Goal: Find specific page/section: Find specific page/section

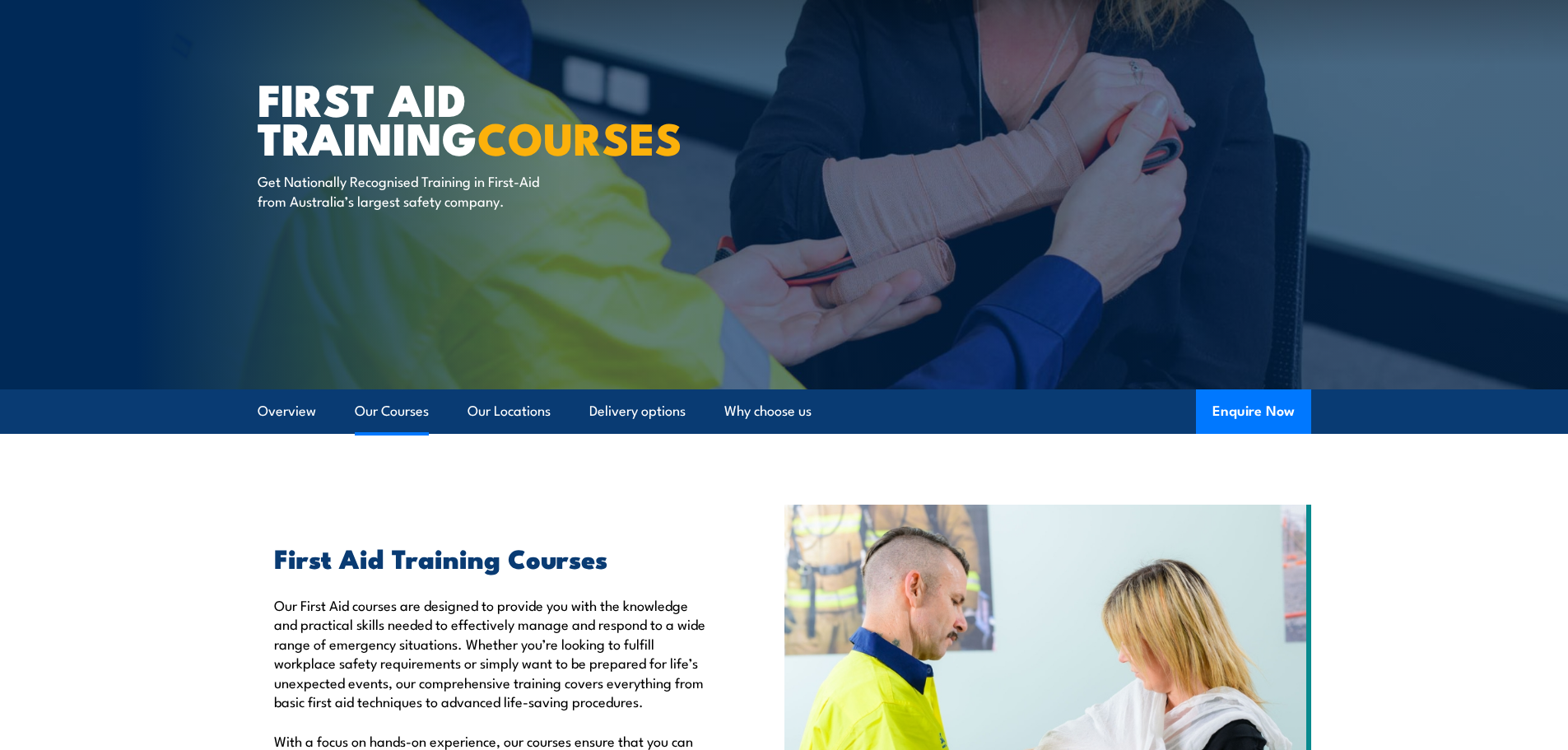
click at [409, 405] on link "Our Courses" at bounding box center [392, 411] width 74 height 44
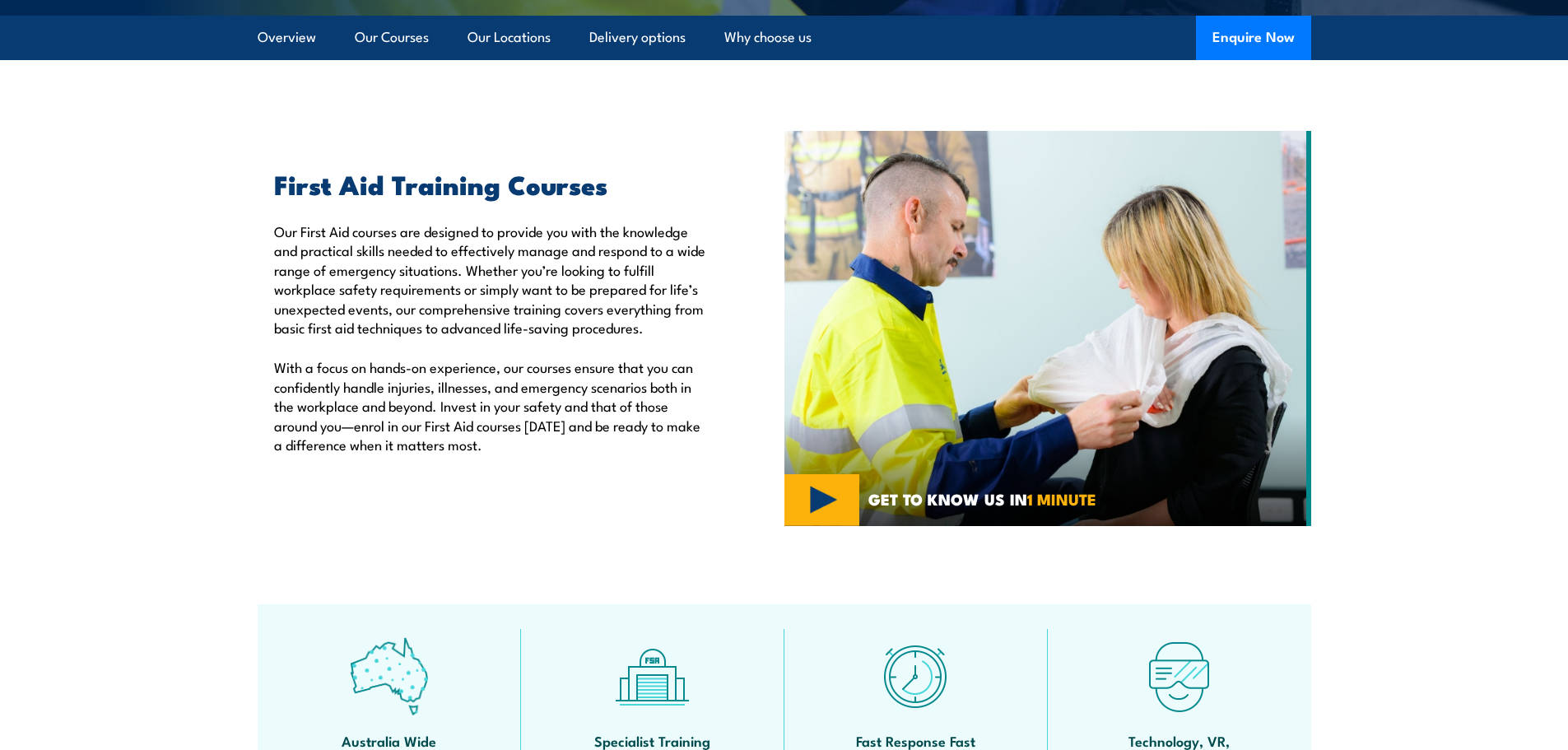
scroll to position [426, 0]
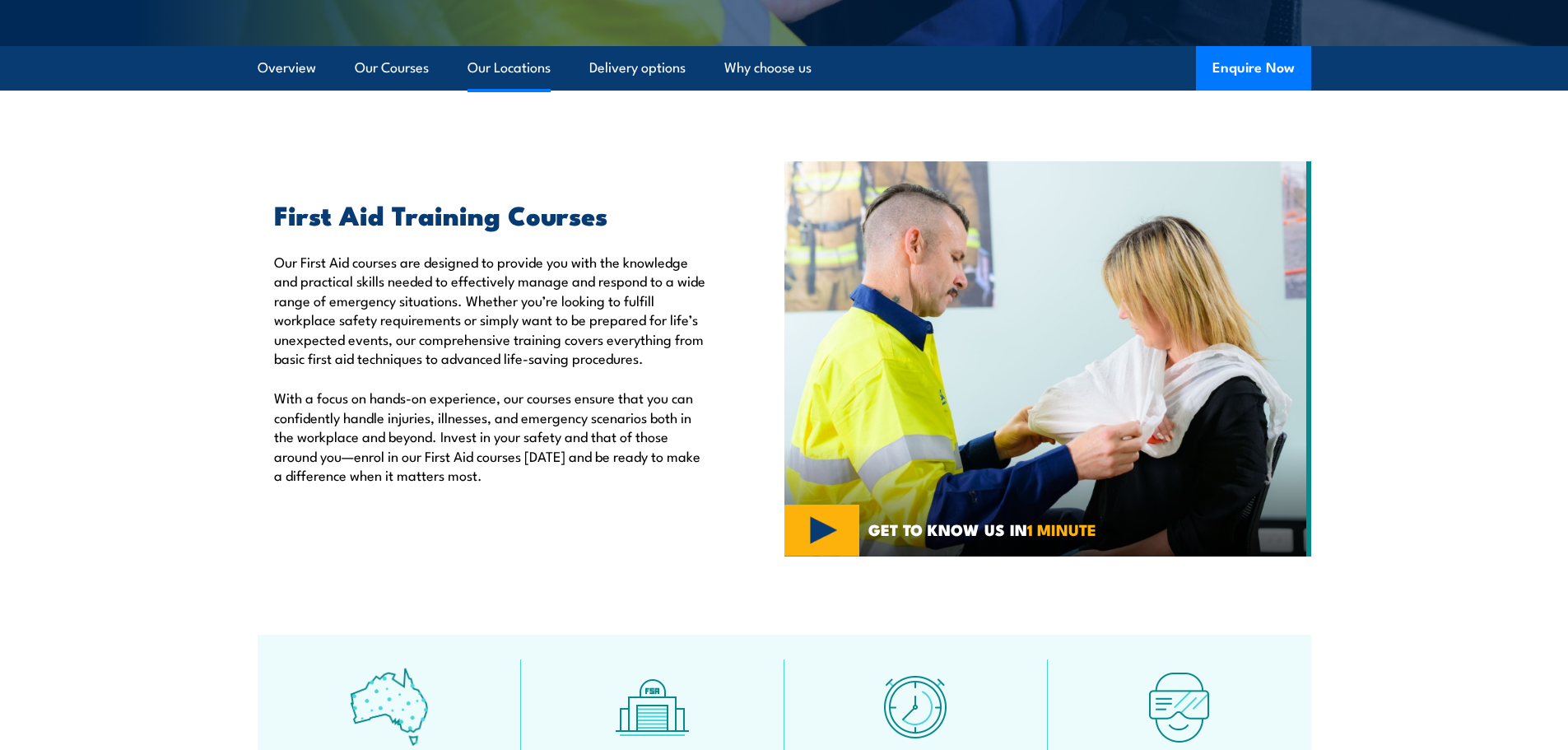
click at [491, 70] on link "Our Locations" at bounding box center [509, 68] width 83 height 44
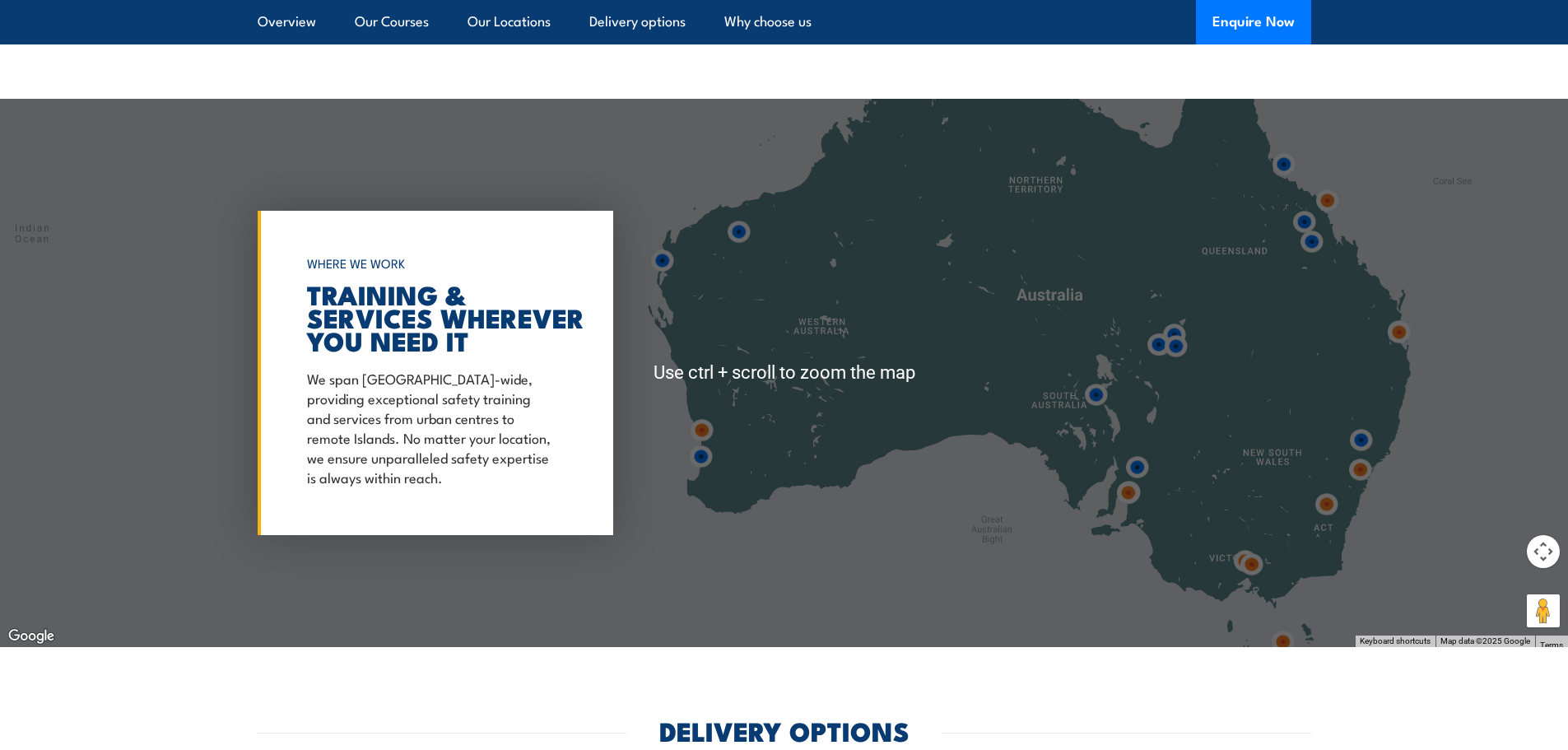
scroll to position [3097, 0]
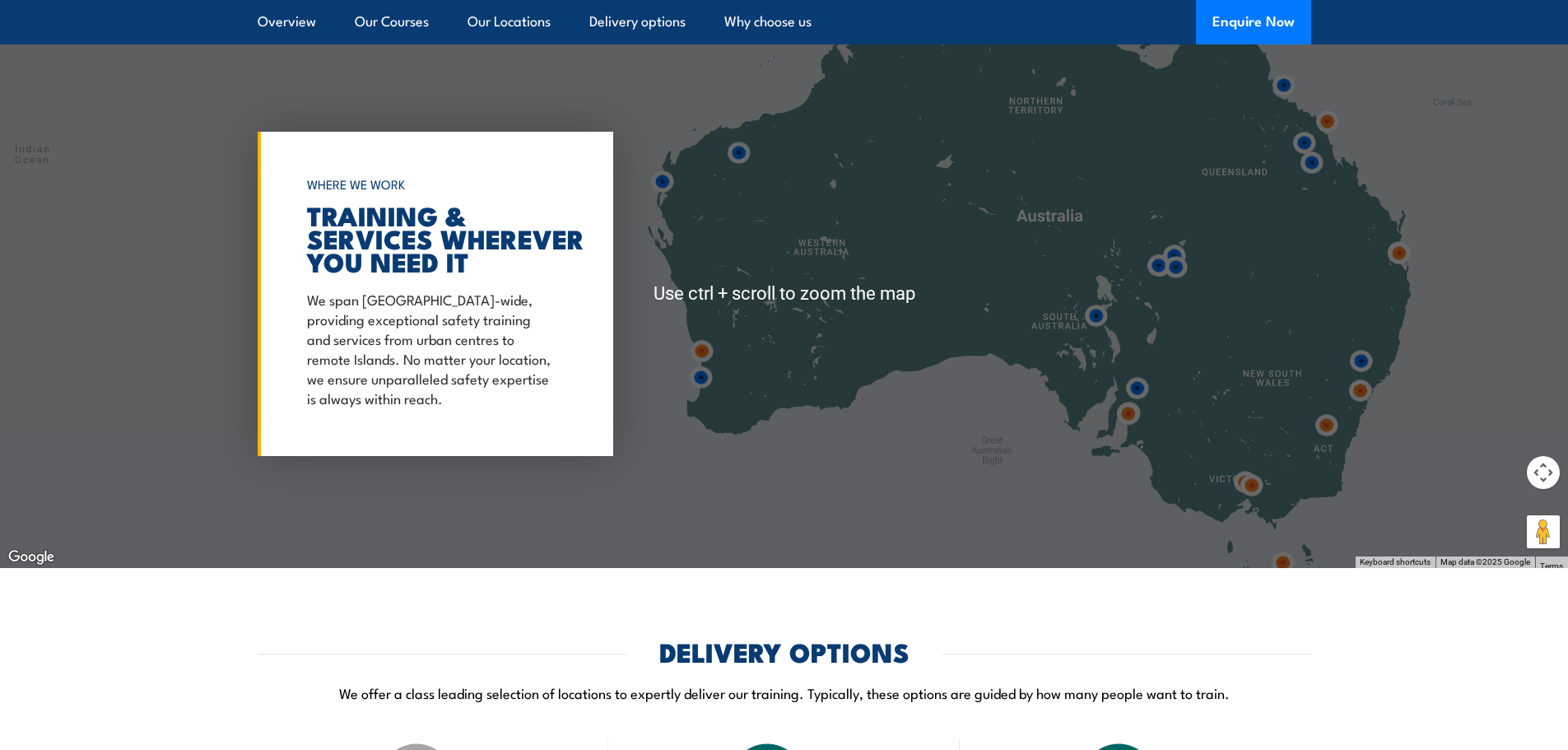
click at [1248, 495] on img at bounding box center [1251, 486] width 30 height 30
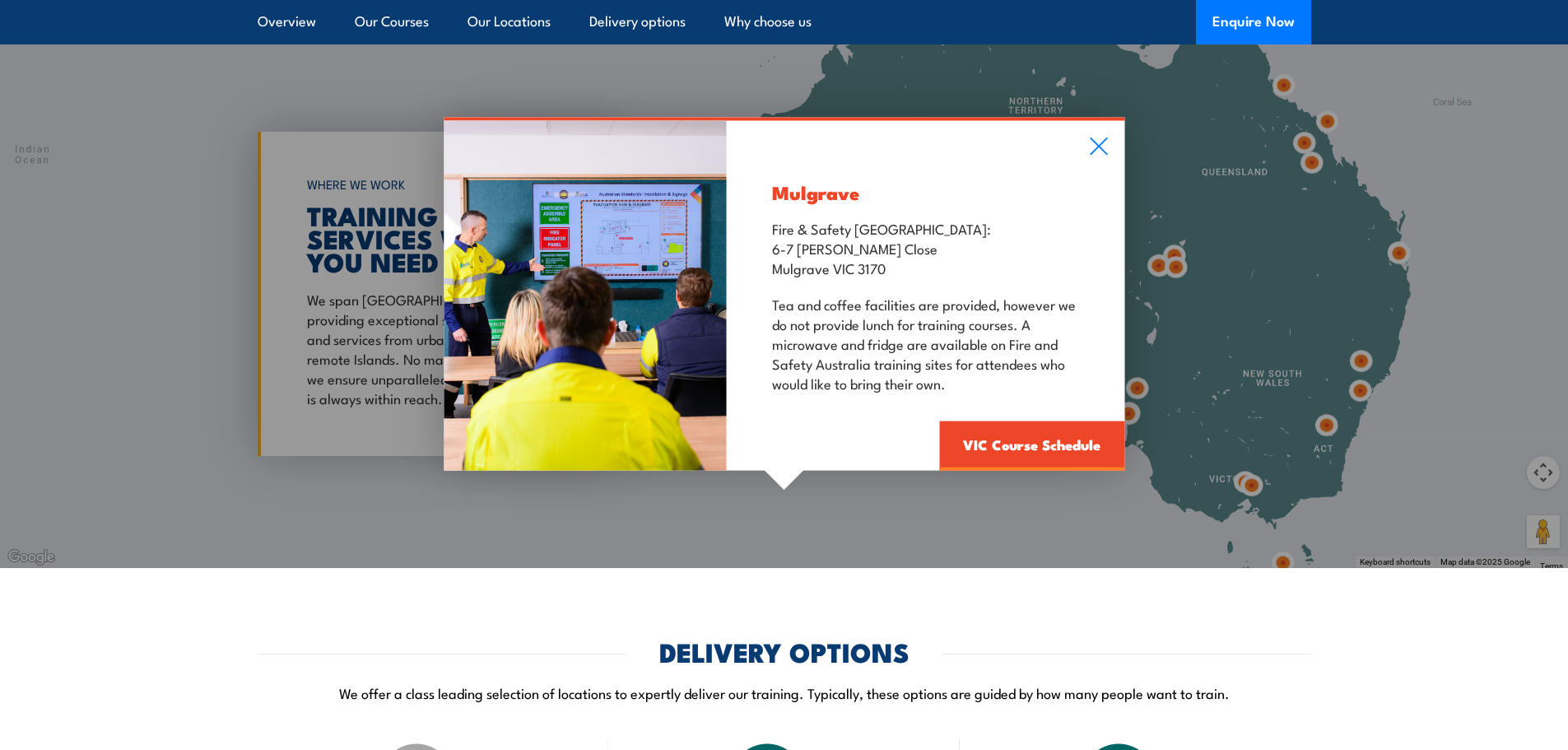
click at [1102, 153] on icon at bounding box center [1099, 146] width 19 height 18
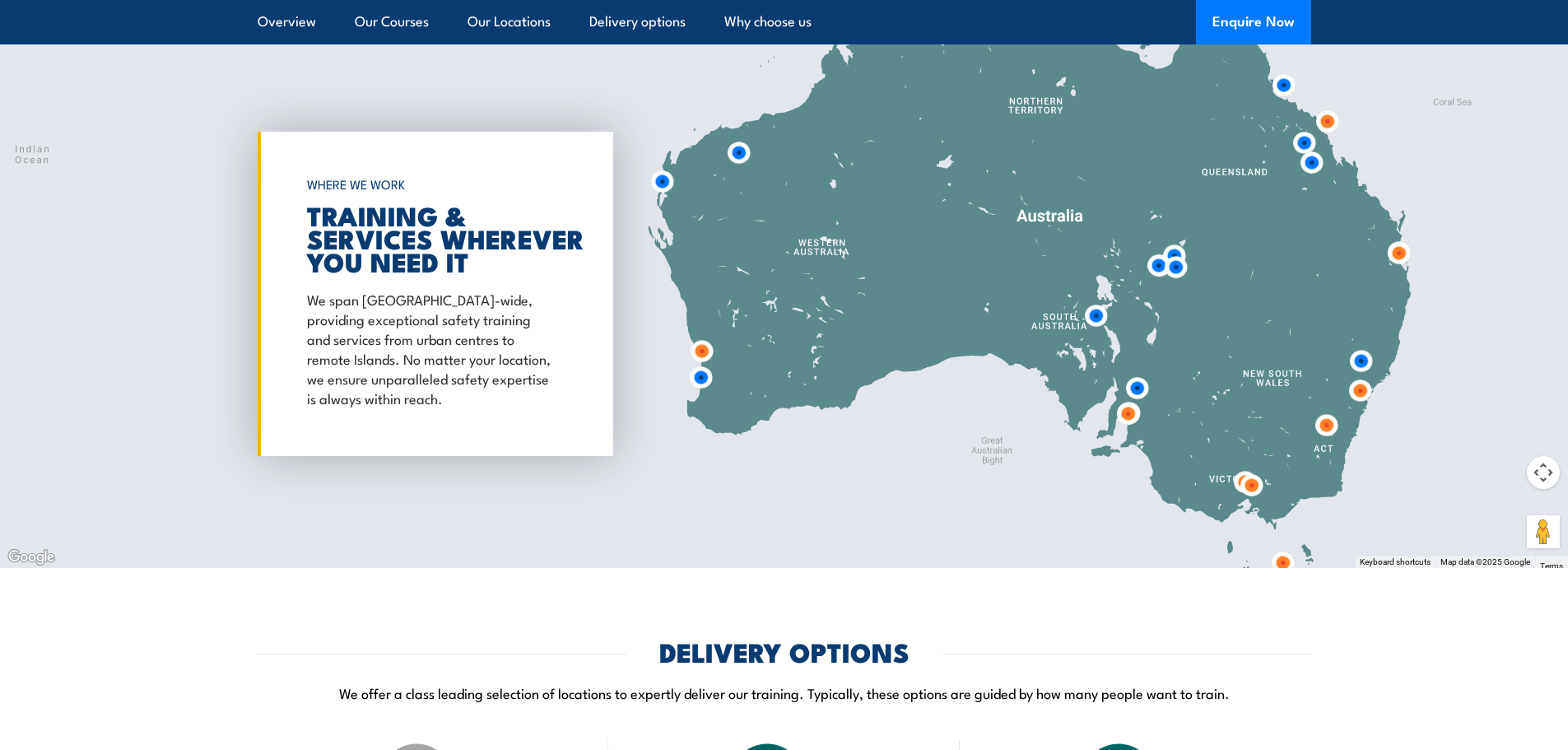
click at [1240, 481] on img at bounding box center [1251, 486] width 30 height 30
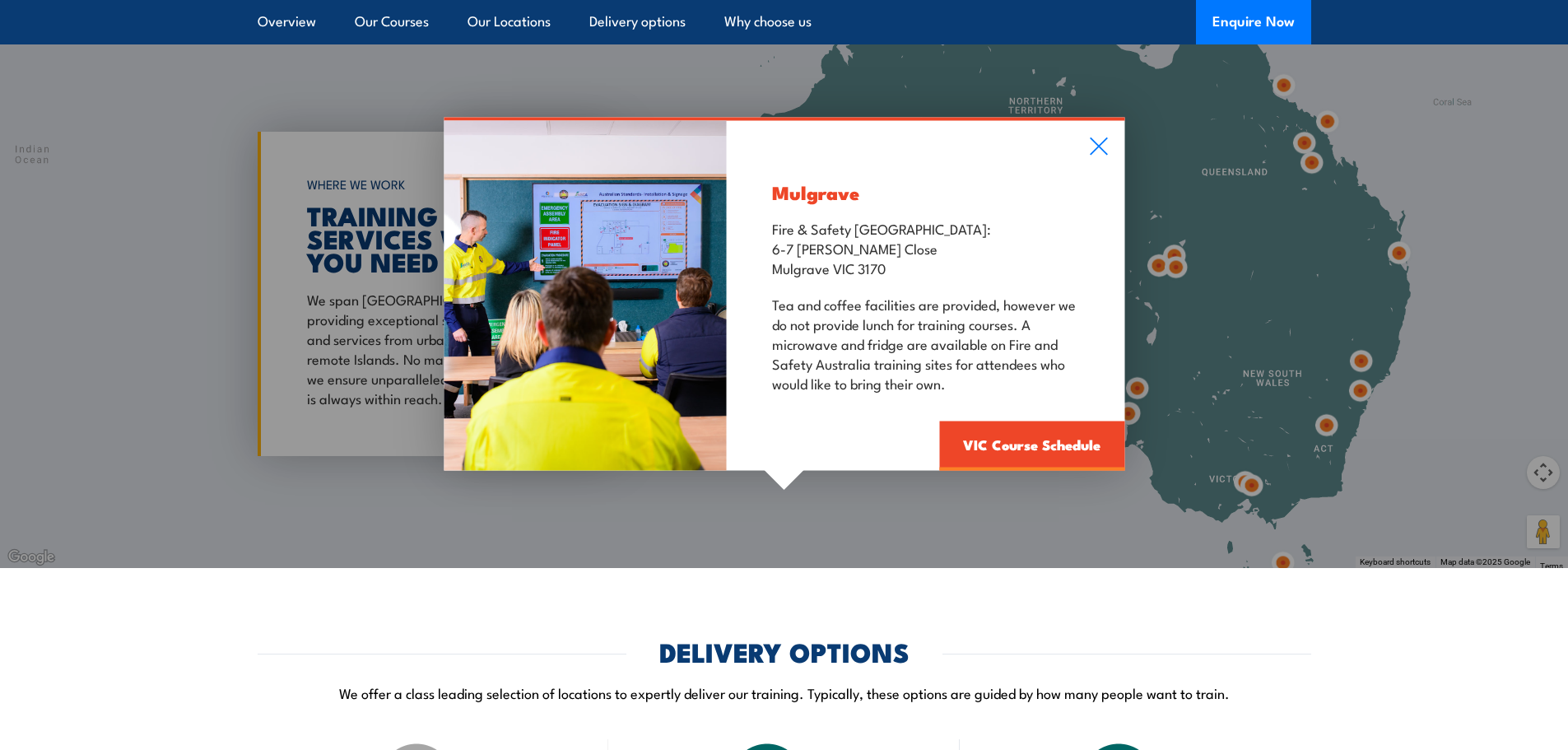
click at [1110, 155] on div "Mulgrave Fire & Safety [GEOGRAPHIC_DATA]: [STREET_ADDRESS][PERSON_NAME] Tea and…" at bounding box center [925, 296] width 398 height 350
click at [1080, 149] on div "Mulgrave Fire & Safety [GEOGRAPHIC_DATA]: [STREET_ADDRESS][PERSON_NAME] Tea and…" at bounding box center [925, 296] width 398 height 350
click at [1109, 152] on div "Mulgrave Fire & Safety [GEOGRAPHIC_DATA]: [STREET_ADDRESS][PERSON_NAME] Tea and…" at bounding box center [925, 296] width 398 height 350
click at [1083, 144] on div "Mulgrave Fire & Safety [GEOGRAPHIC_DATA]: [STREET_ADDRESS][PERSON_NAME] Tea and…" at bounding box center [925, 296] width 398 height 350
click at [1098, 146] on icon at bounding box center [1099, 147] width 17 height 17
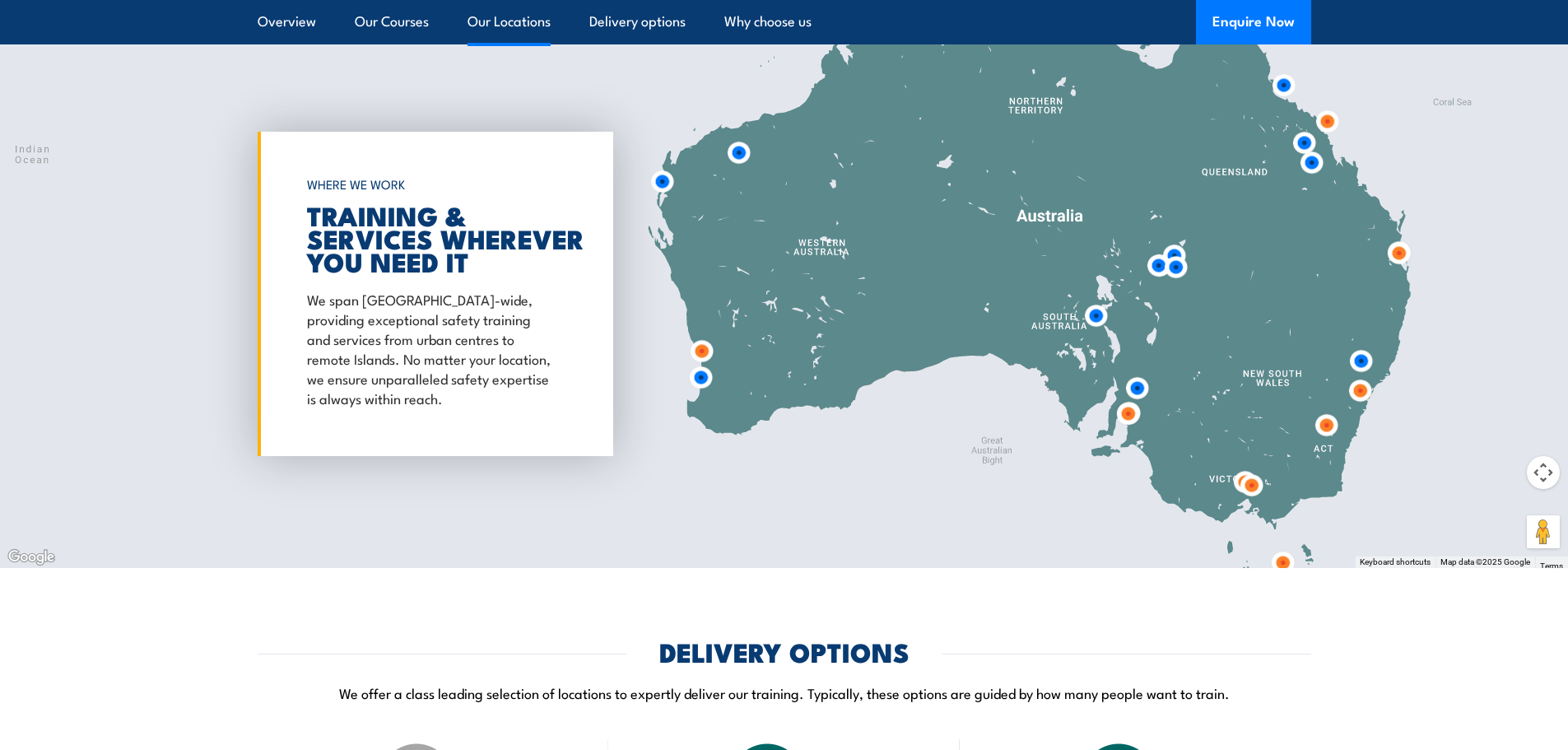
click at [514, 30] on link "Our Locations" at bounding box center [509, 22] width 83 height 44
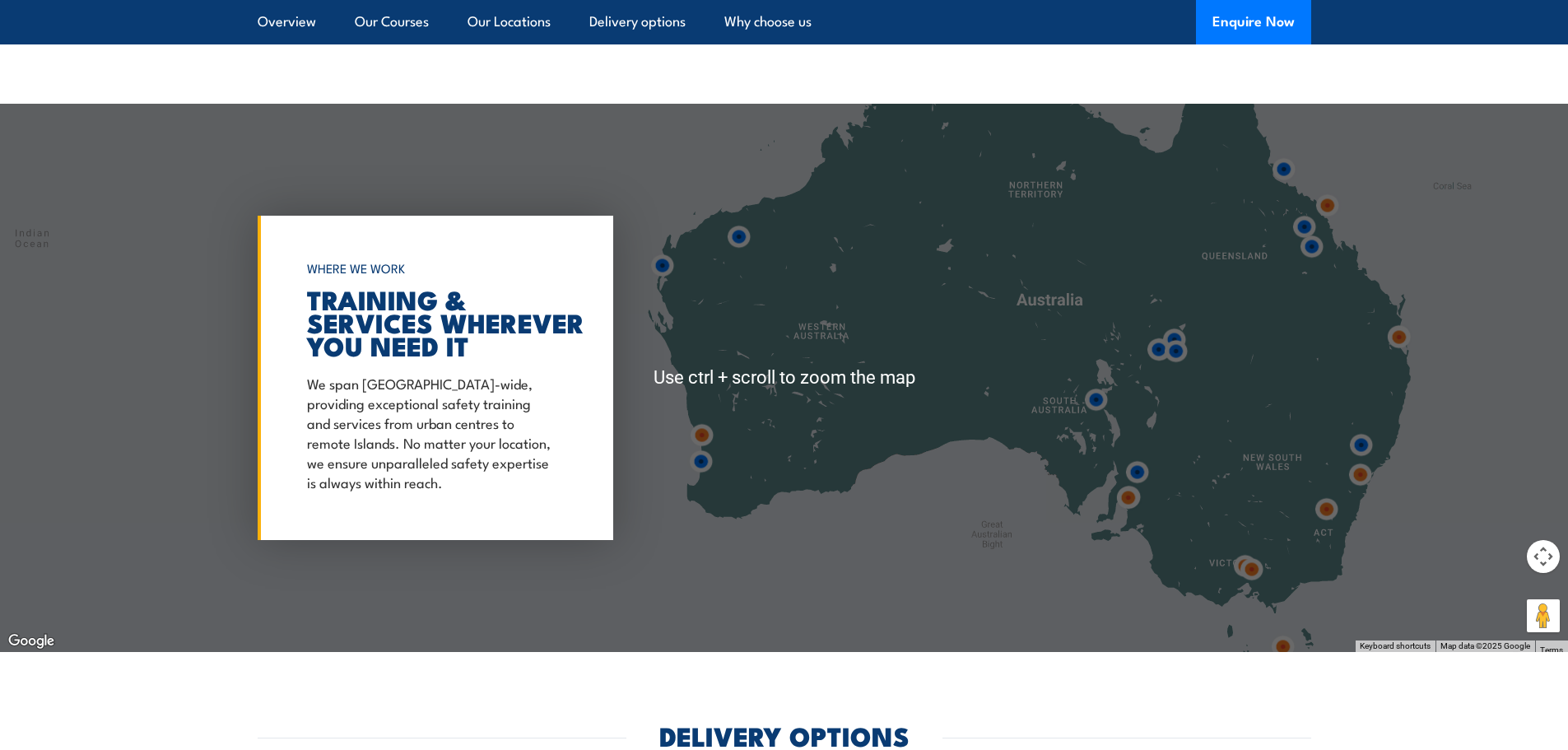
scroll to position [3014, 0]
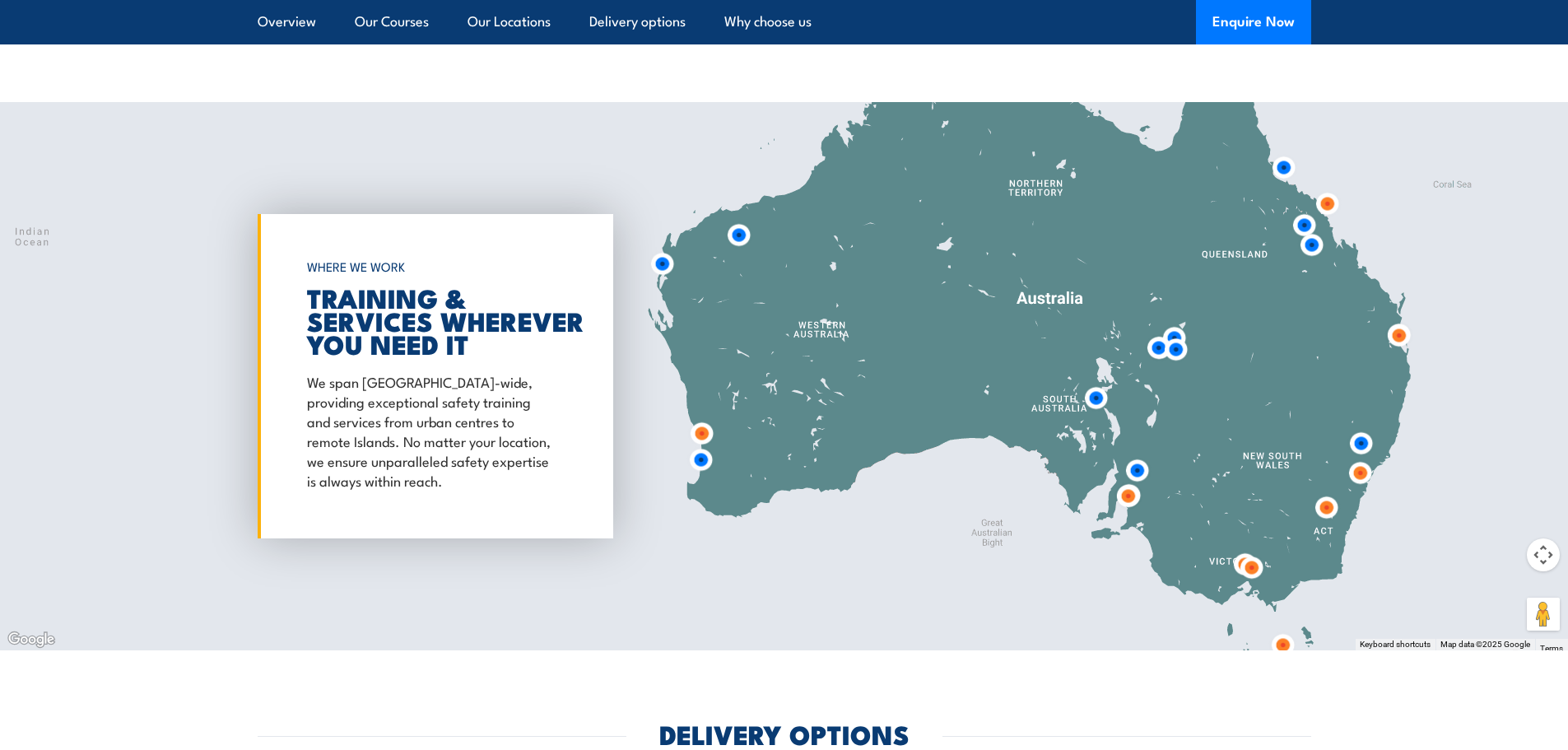
click at [1229, 555] on img at bounding box center [1245, 564] width 30 height 30
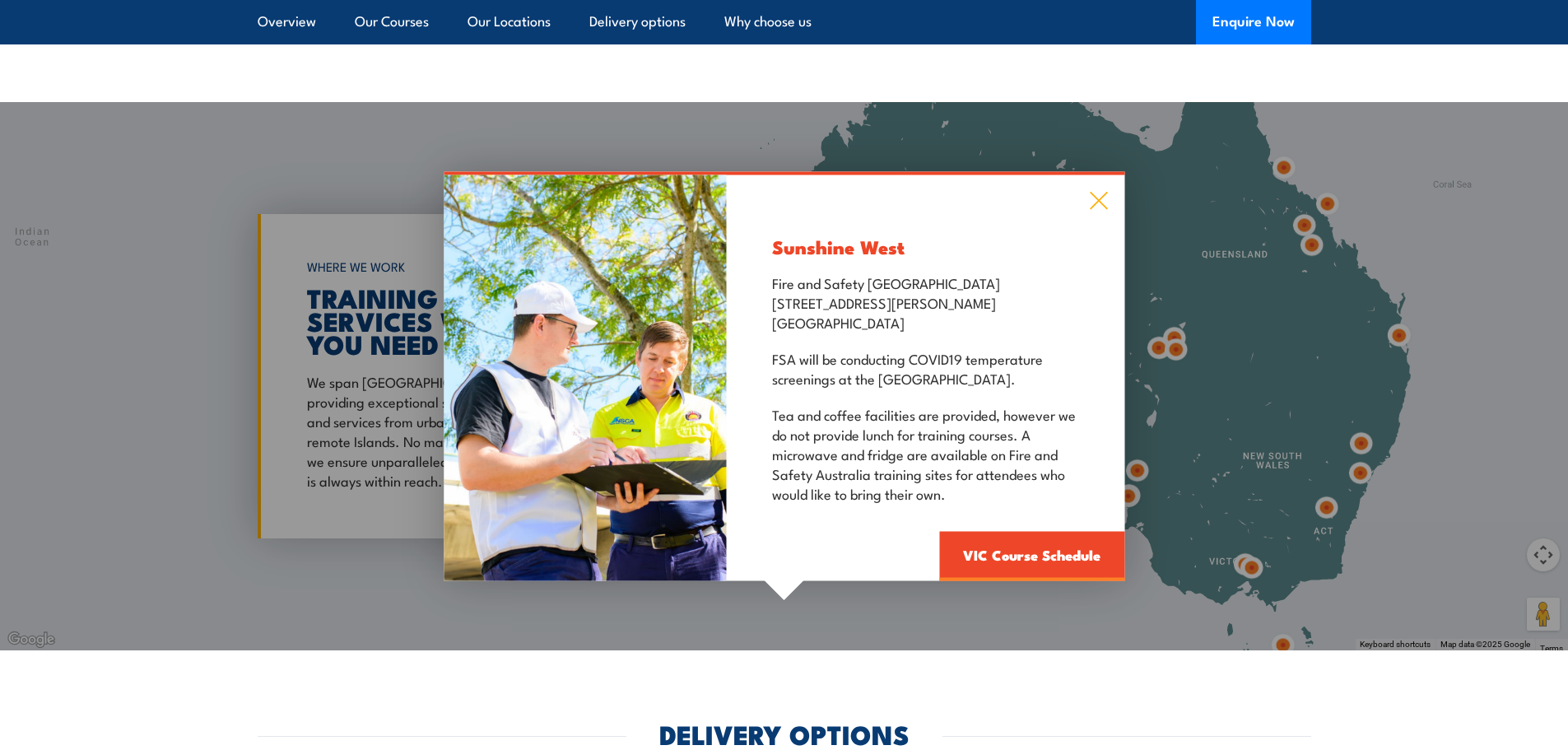
click at [1102, 198] on icon at bounding box center [1099, 200] width 19 height 18
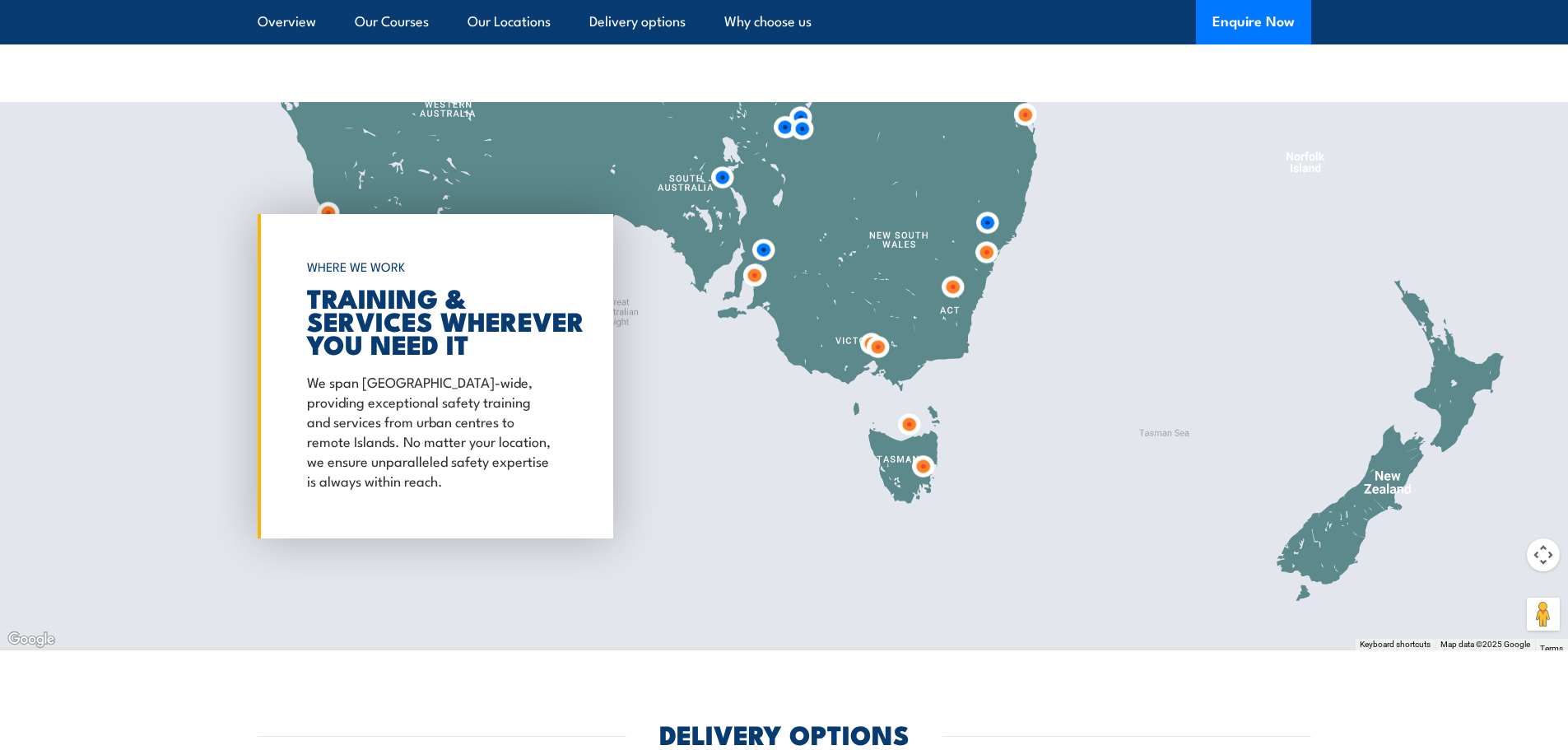
drag, startPoint x: 1291, startPoint y: 502, endPoint x: 916, endPoint y: 283, distance: 434.3
click at [916, 283] on div at bounding box center [784, 376] width 1568 height 548
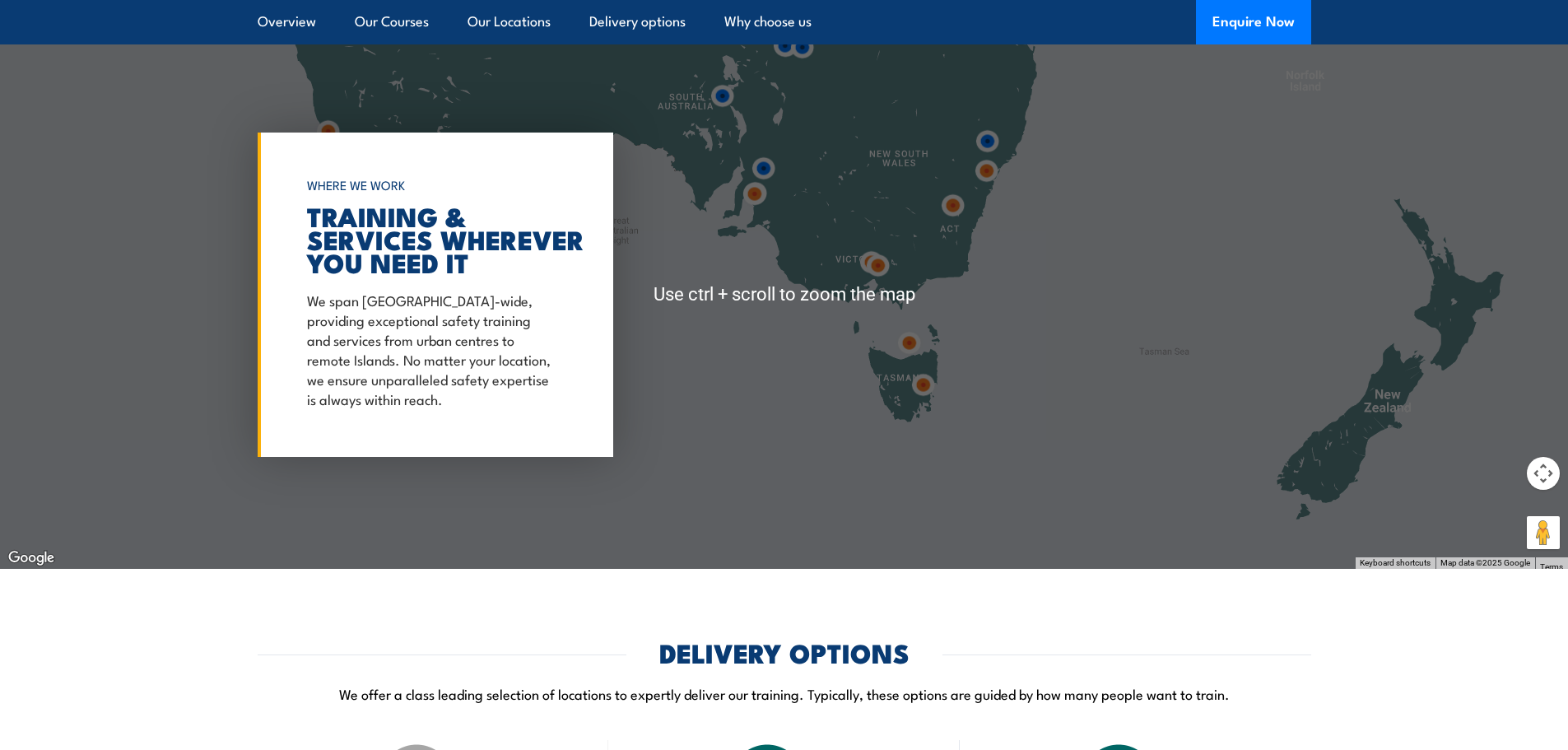
scroll to position [3097, 0]
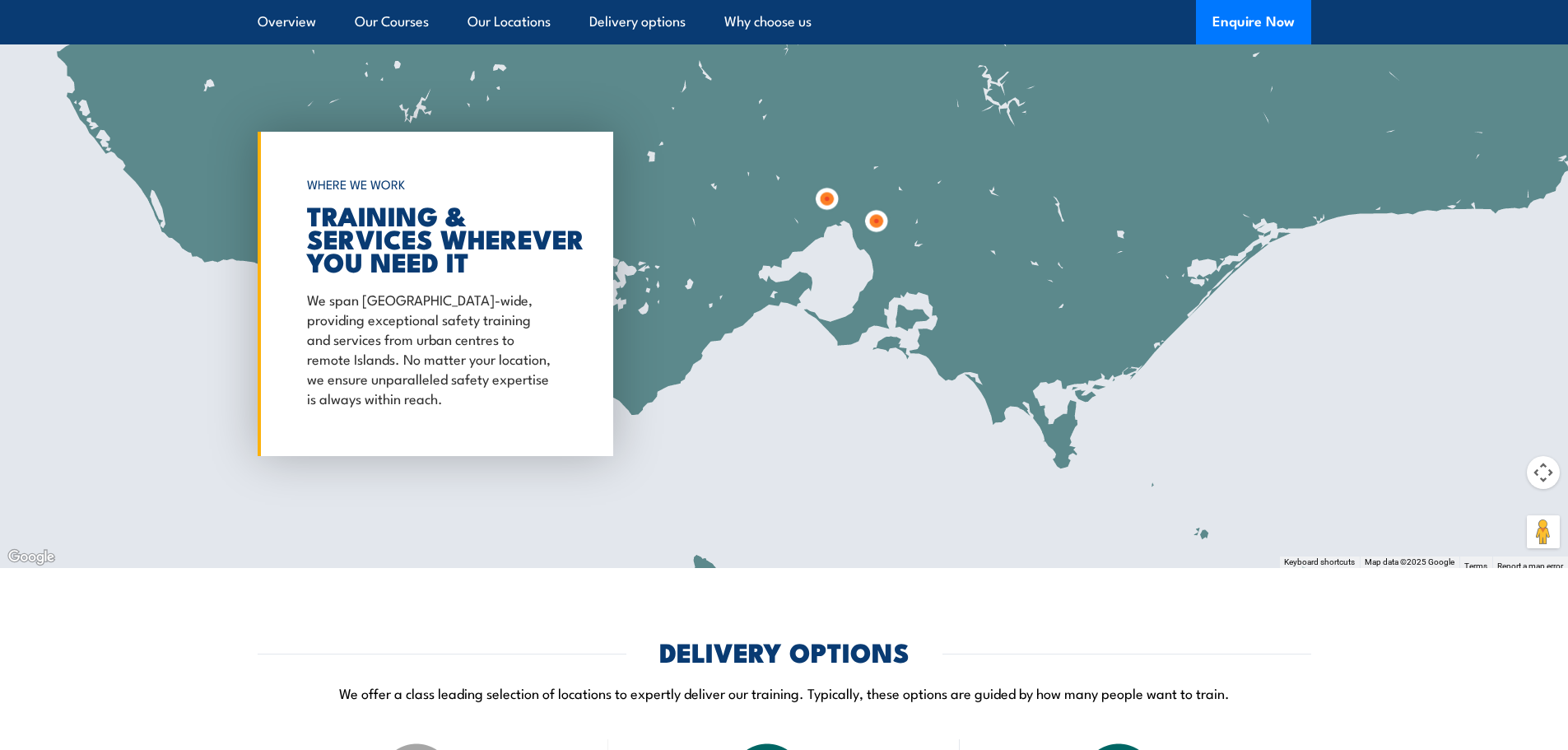
click at [870, 215] on img at bounding box center [876, 221] width 30 height 30
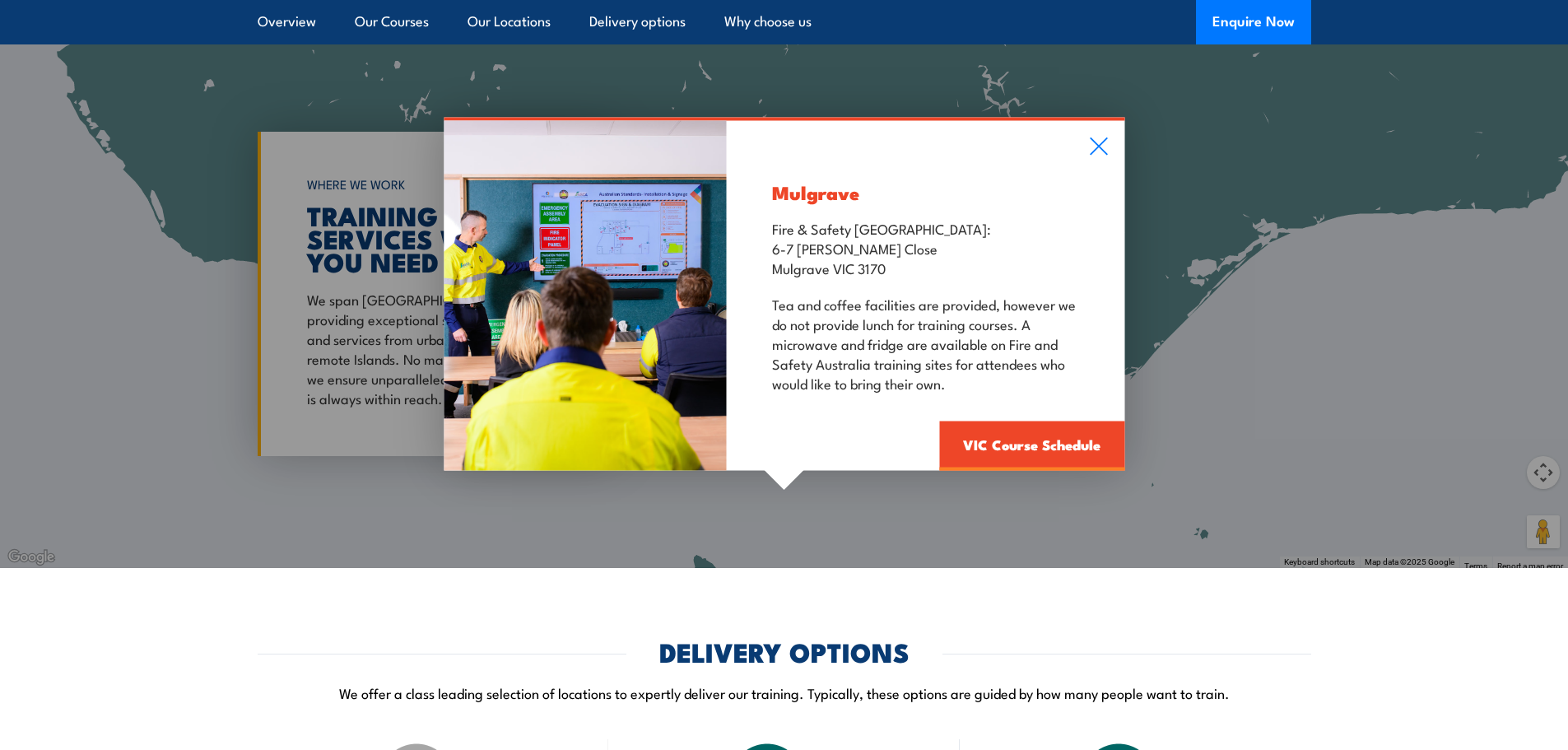
drag, startPoint x: 788, startPoint y: 246, endPoint x: 903, endPoint y: 272, distance: 117.9
click at [903, 272] on p "Fire & Safety [GEOGRAPHIC_DATA]: [STREET_ADDRESS][PERSON_NAME]" at bounding box center [925, 247] width 307 height 59
click at [1091, 143] on icon at bounding box center [1099, 146] width 19 height 18
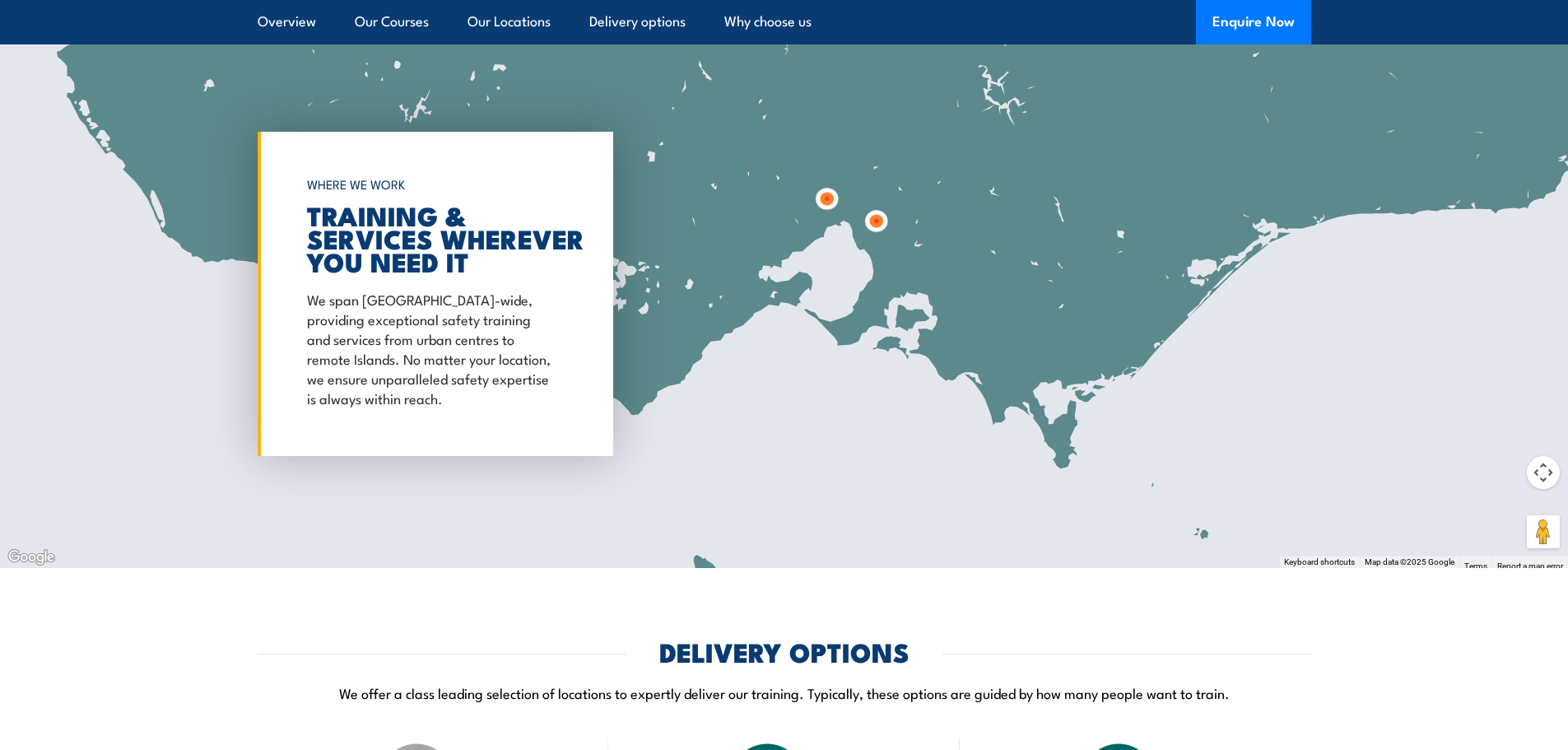
click at [822, 203] on img at bounding box center [827, 198] width 30 height 30
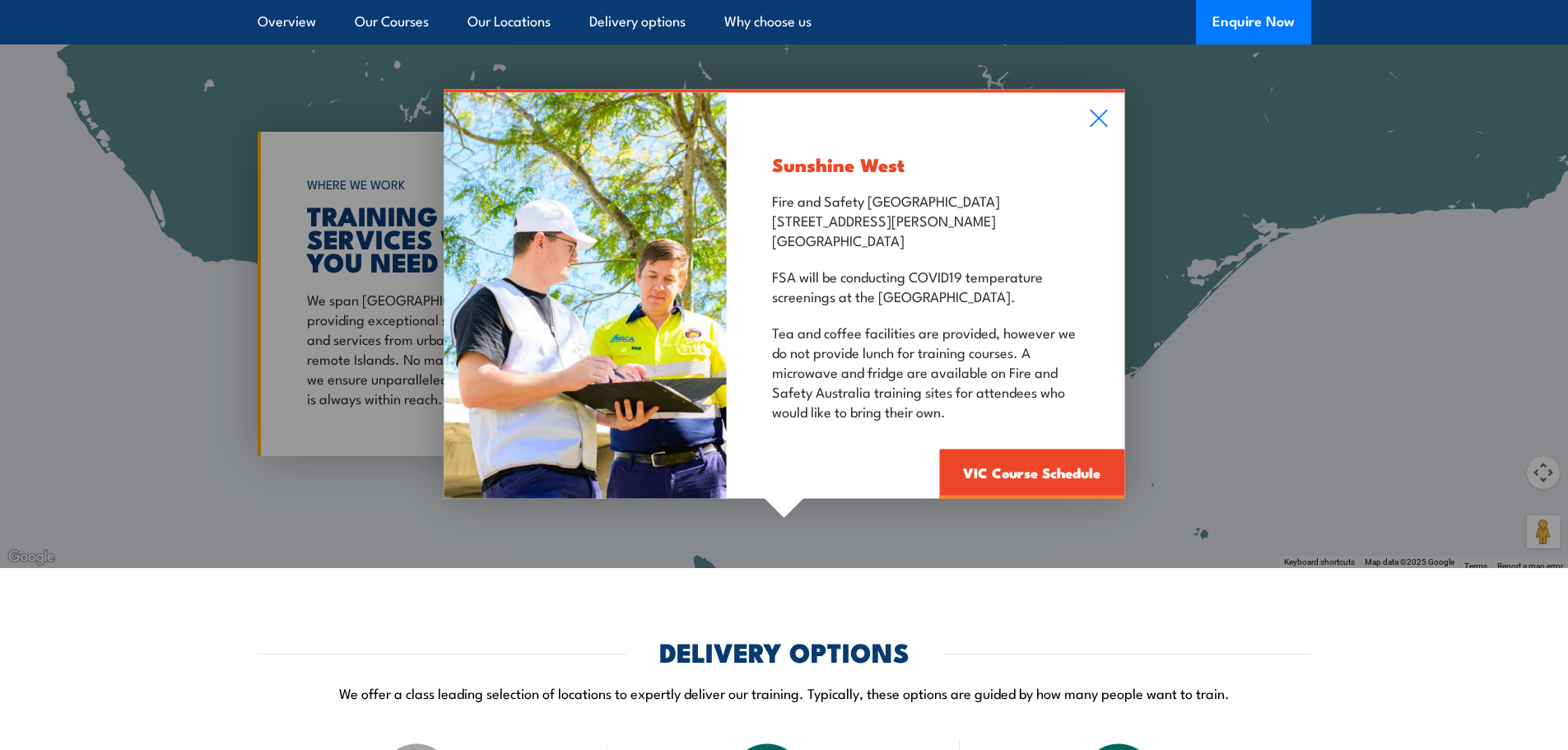
click at [774, 222] on p "Fire and Safety Australia [STREET_ADDRESS][PERSON_NAME]" at bounding box center [925, 220] width 307 height 59
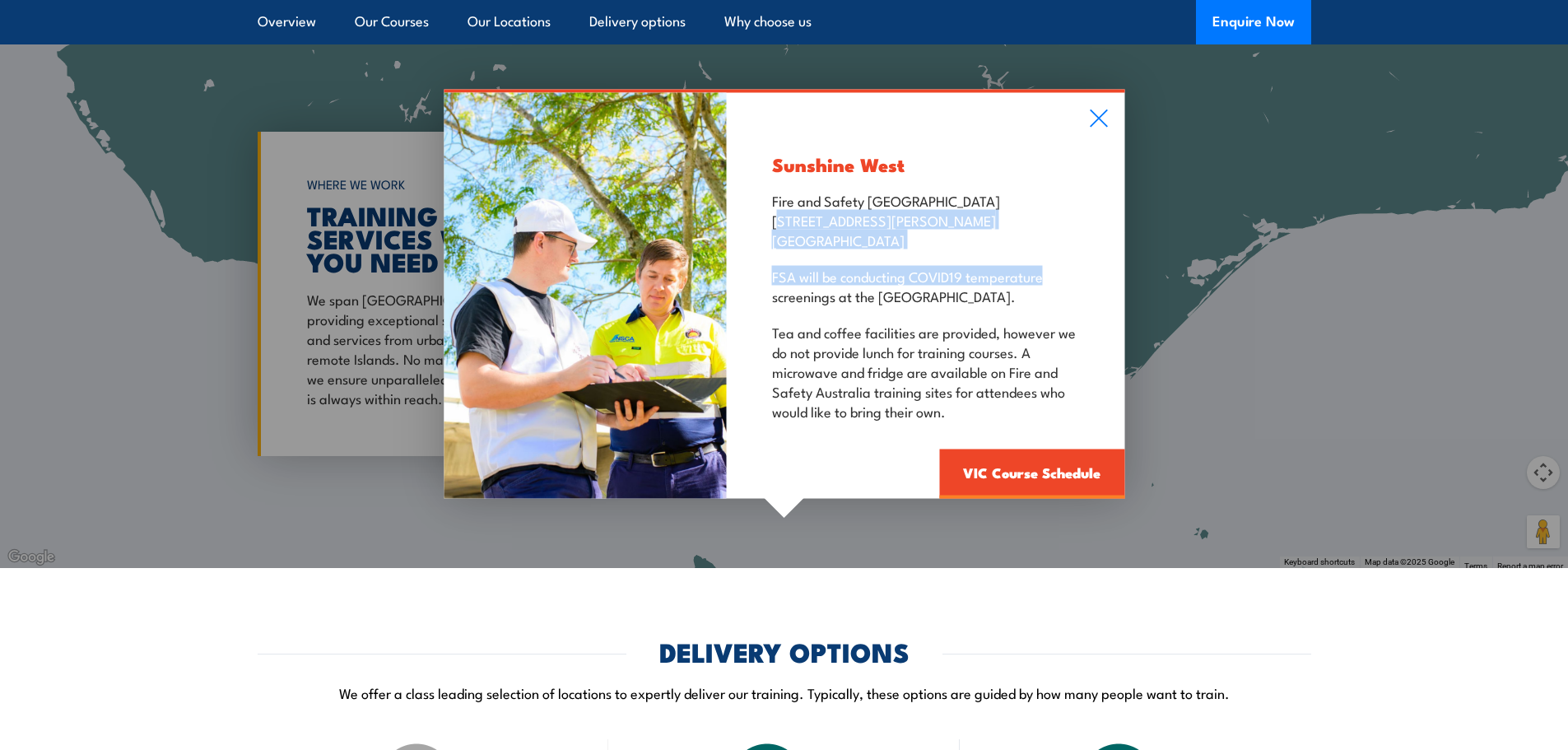
drag, startPoint x: 774, startPoint y: 222, endPoint x: 974, endPoint y: 258, distance: 203.2
click at [974, 258] on div "Sunshine West Fire and Safety [GEOGRAPHIC_DATA] [STREET_ADDRESS][PERSON_NAME] F…" at bounding box center [925, 296] width 398 height 406
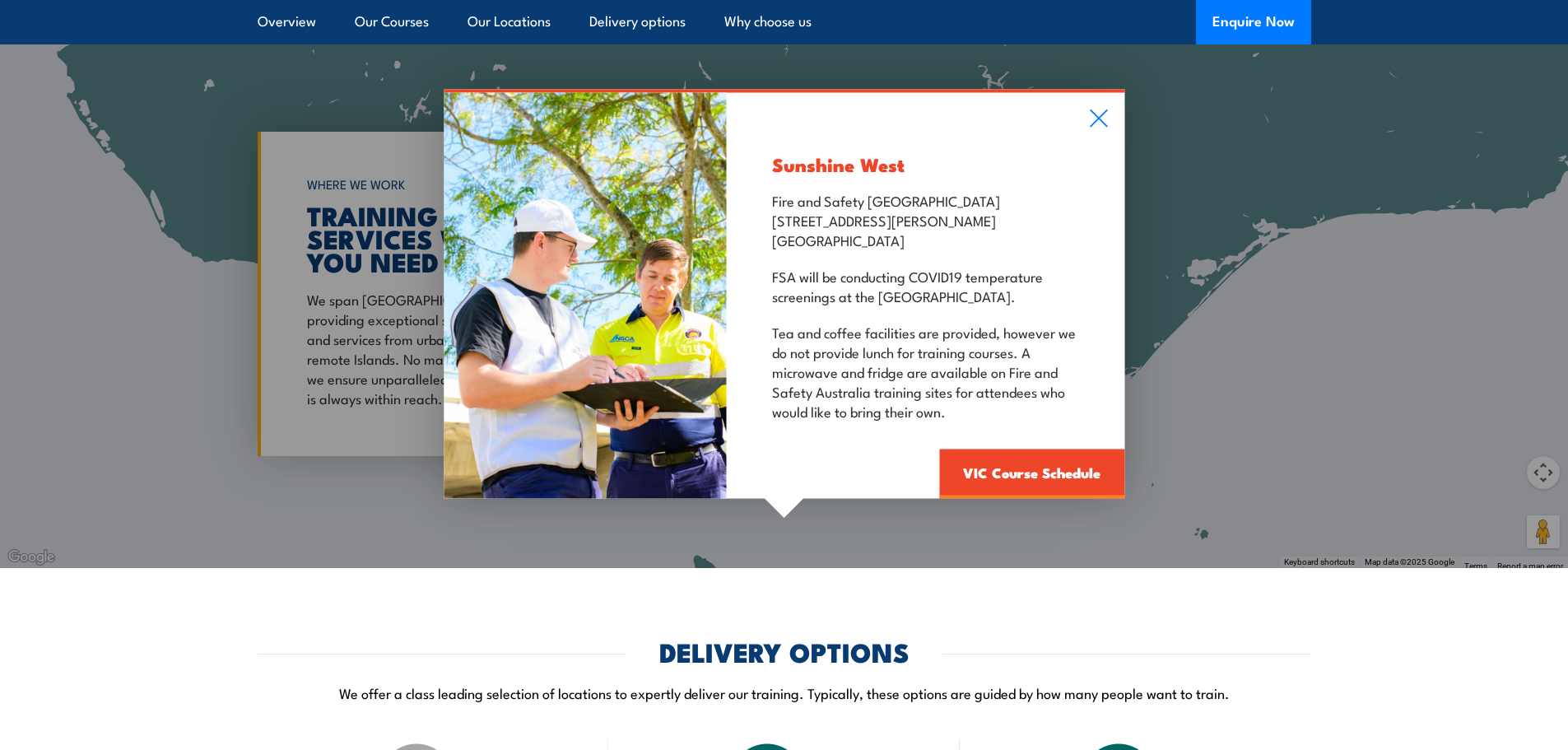
click at [779, 220] on p "Fire and Safety Australia [STREET_ADDRESS][PERSON_NAME]" at bounding box center [925, 220] width 307 height 59
drag, startPoint x: 779, startPoint y: 220, endPoint x: 993, endPoint y: 238, distance: 214.8
click at [993, 238] on p "Fire and Safety Australia [STREET_ADDRESS][PERSON_NAME]" at bounding box center [925, 220] width 307 height 59
